Goal: Task Accomplishment & Management: Manage account settings

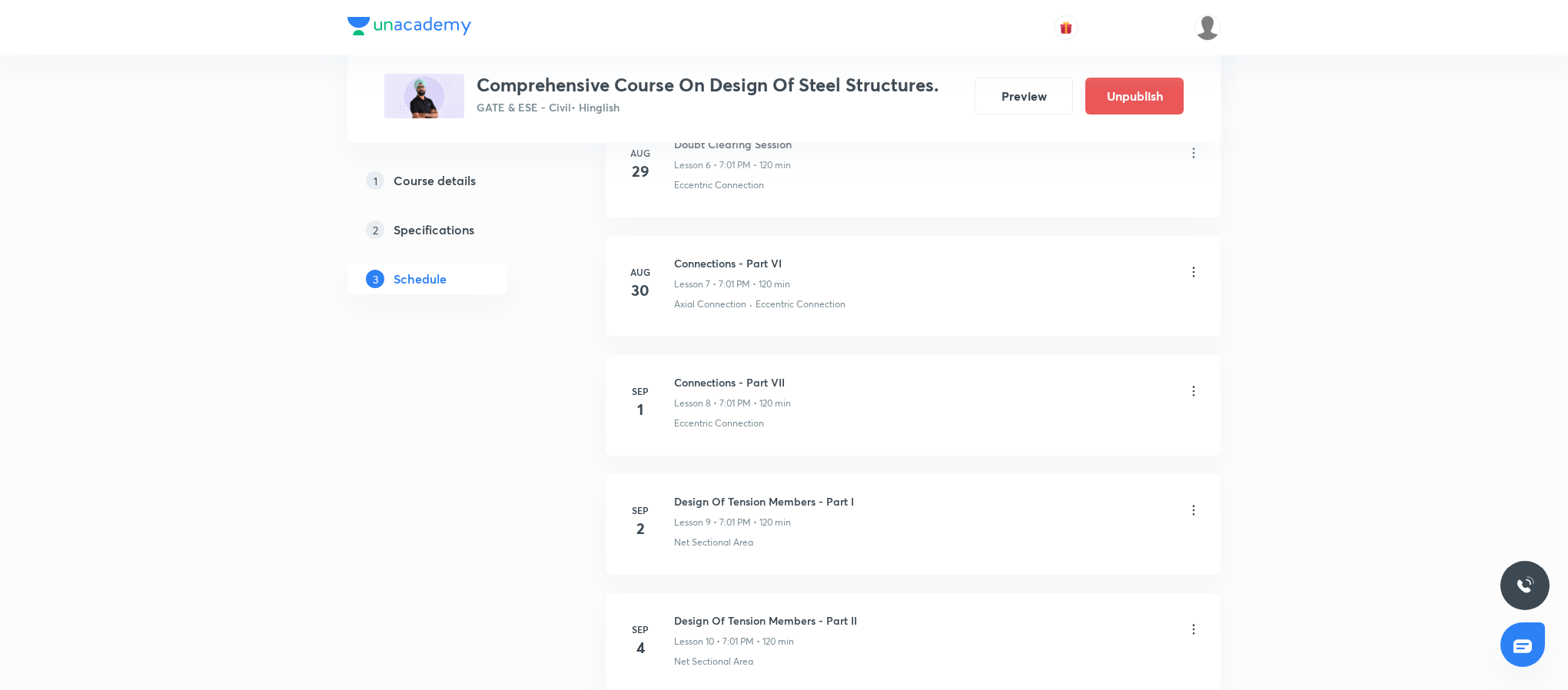
scroll to position [1505, 0]
click at [1188, 284] on icon at bounding box center [1194, 278] width 15 height 15
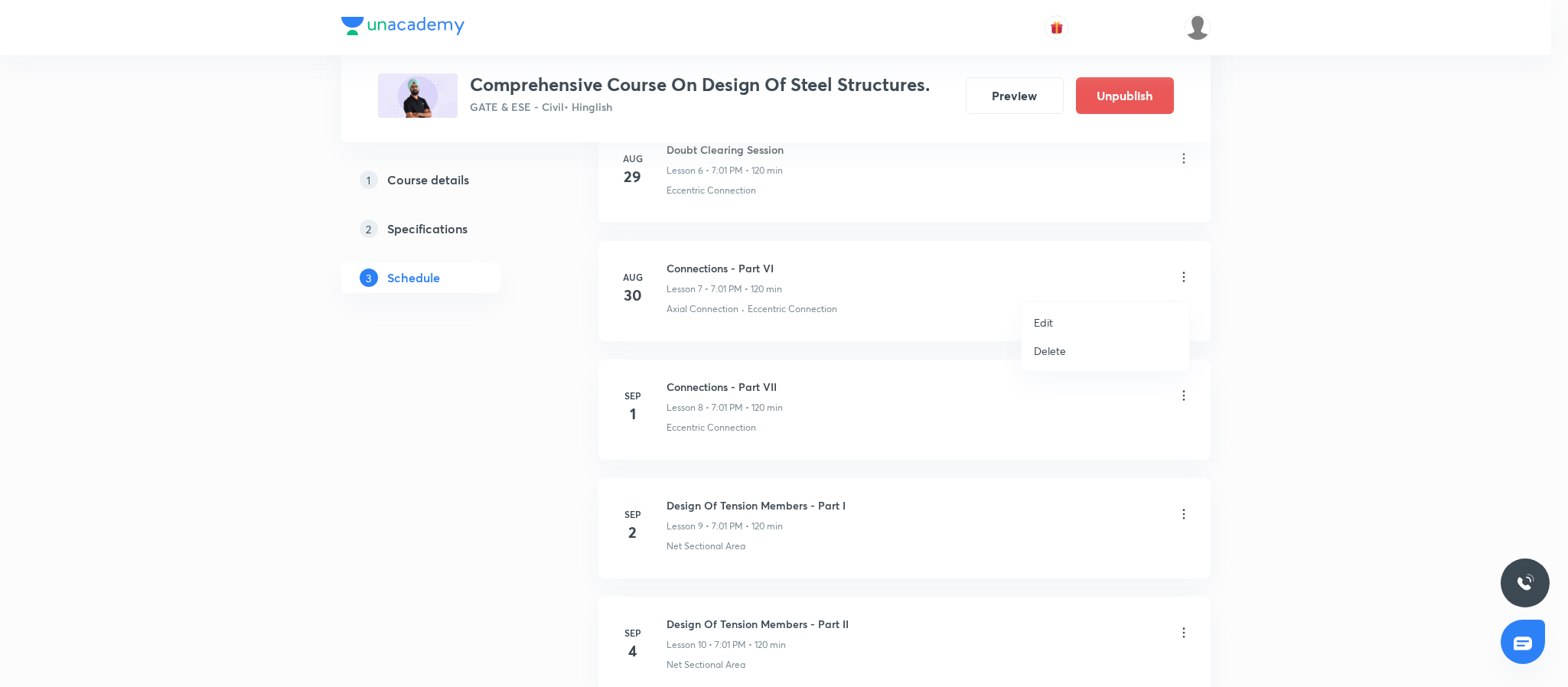
click at [1079, 345] on li "Delete" at bounding box center [1106, 350] width 168 height 28
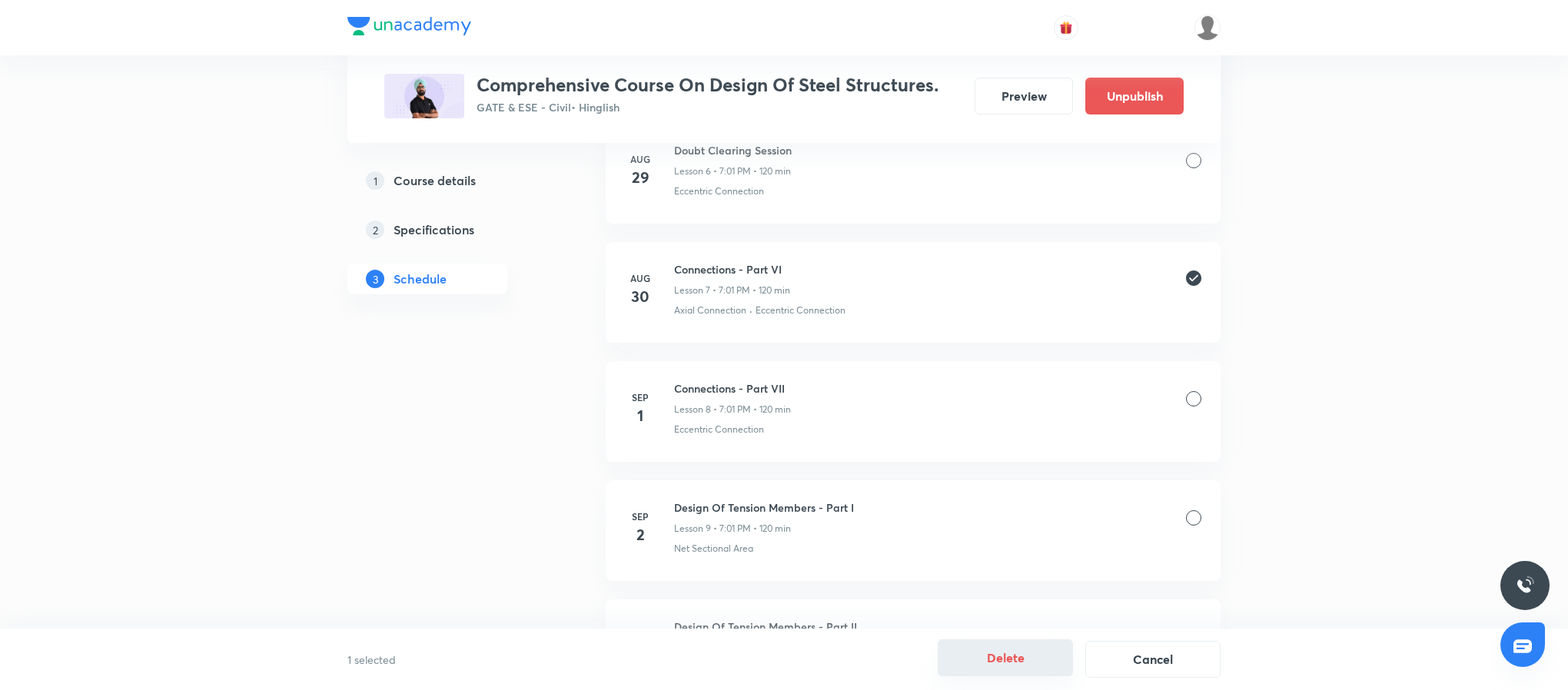
click at [1035, 649] on button "Delete" at bounding box center [1006, 658] width 135 height 37
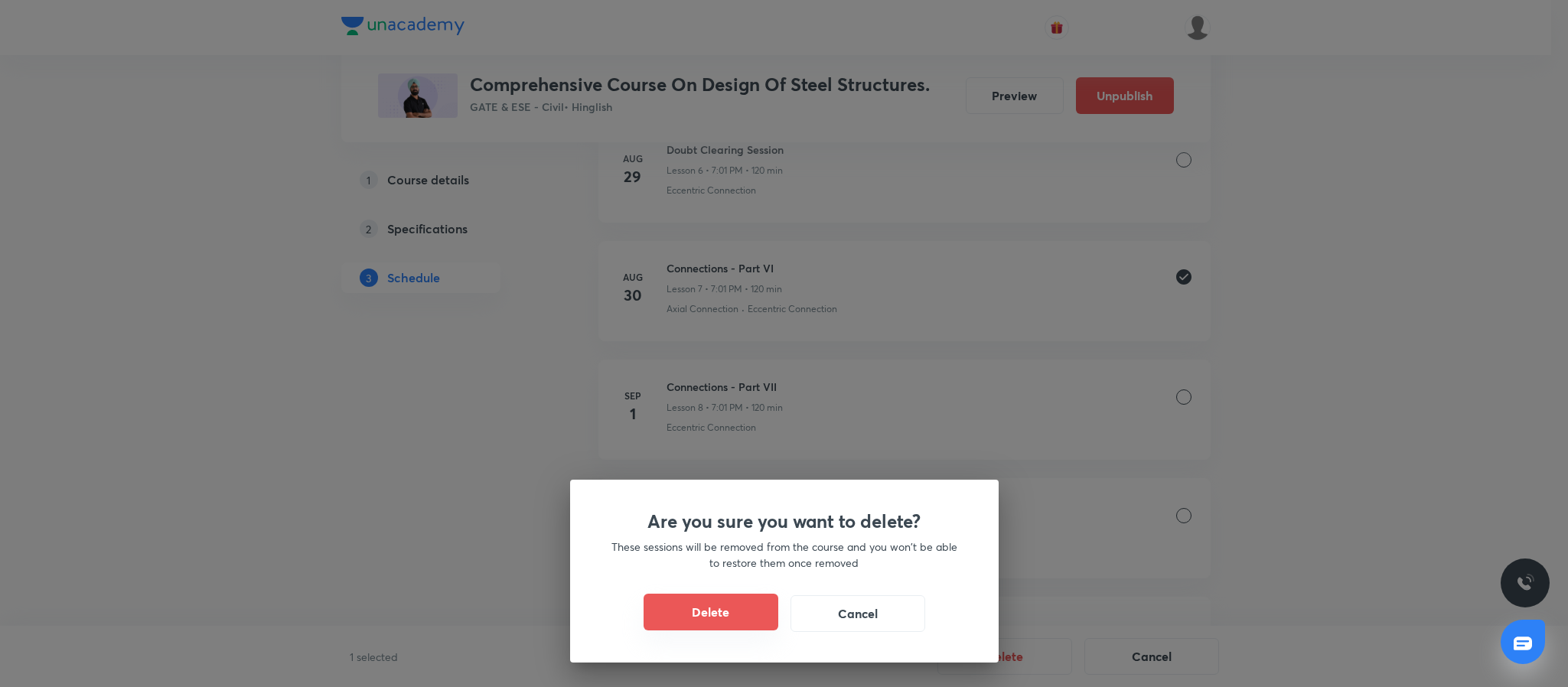
click at [694, 616] on button "Delete" at bounding box center [711, 613] width 134 height 37
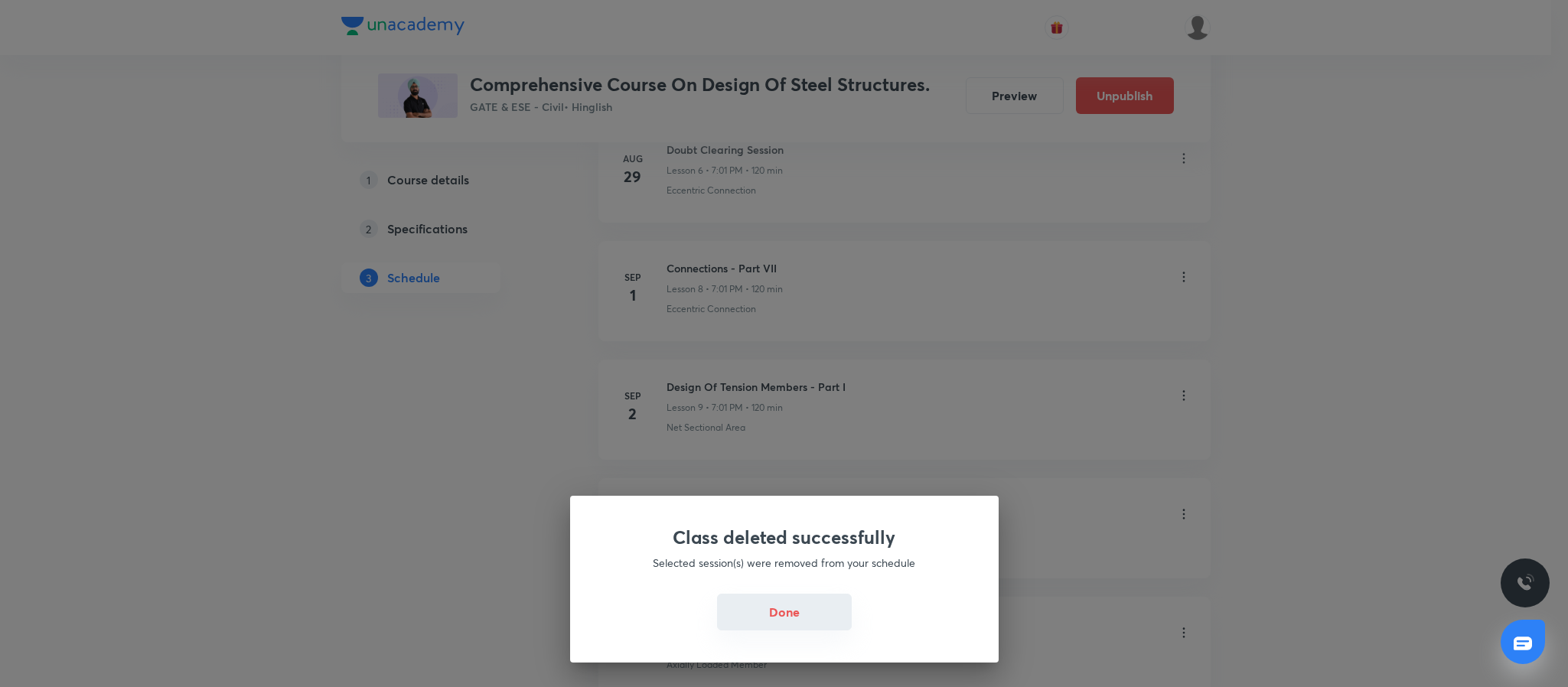
click at [778, 621] on button "Done" at bounding box center [784, 613] width 134 height 37
